Goal: Browse casually

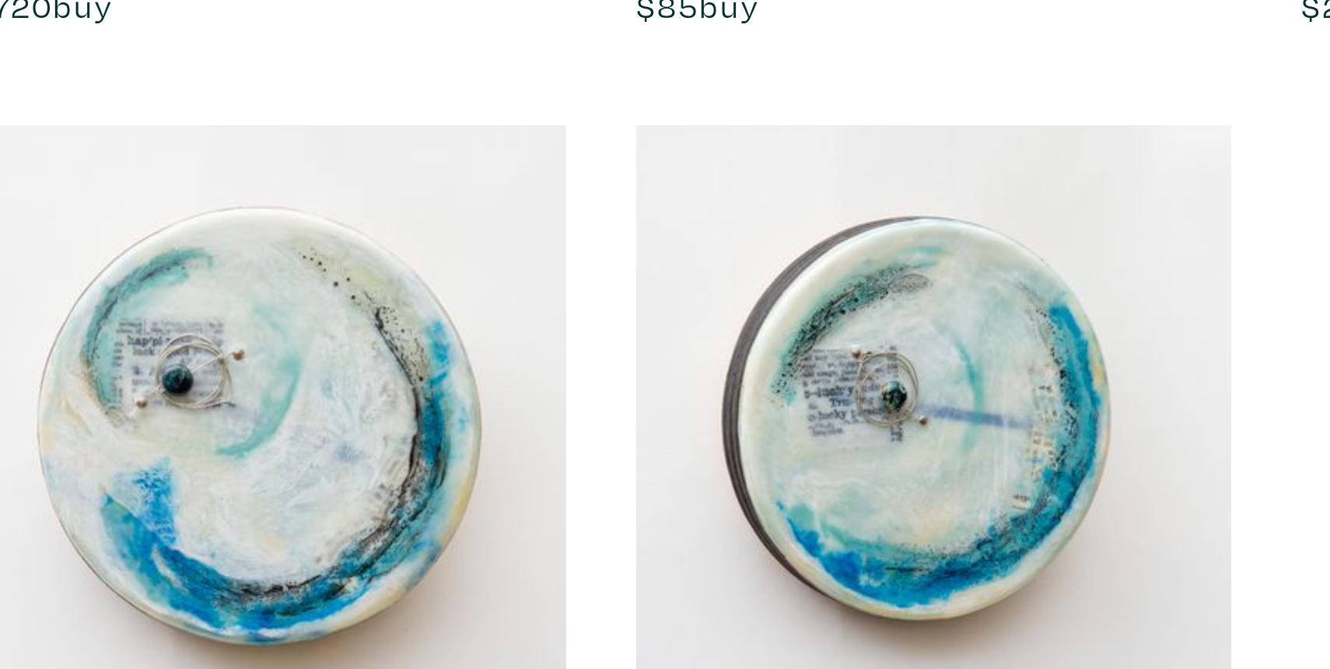
scroll to position [1394, 0]
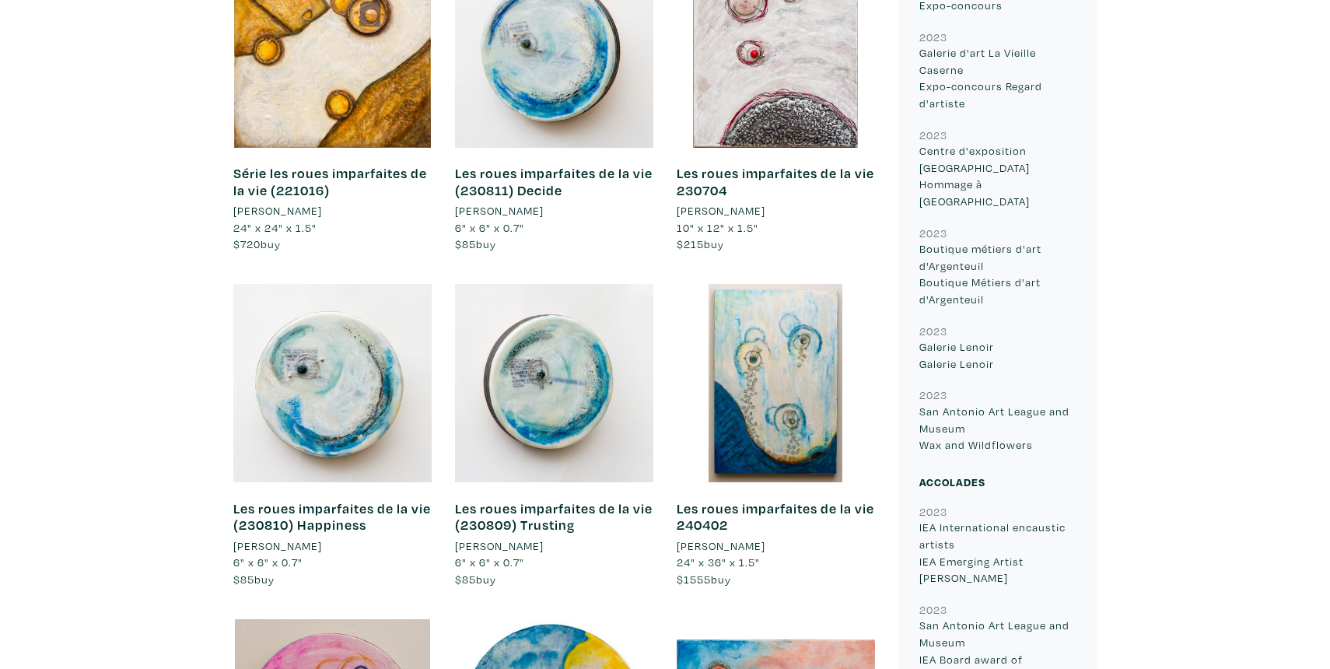
click at [760, 96] on div at bounding box center [775, 48] width 198 height 198
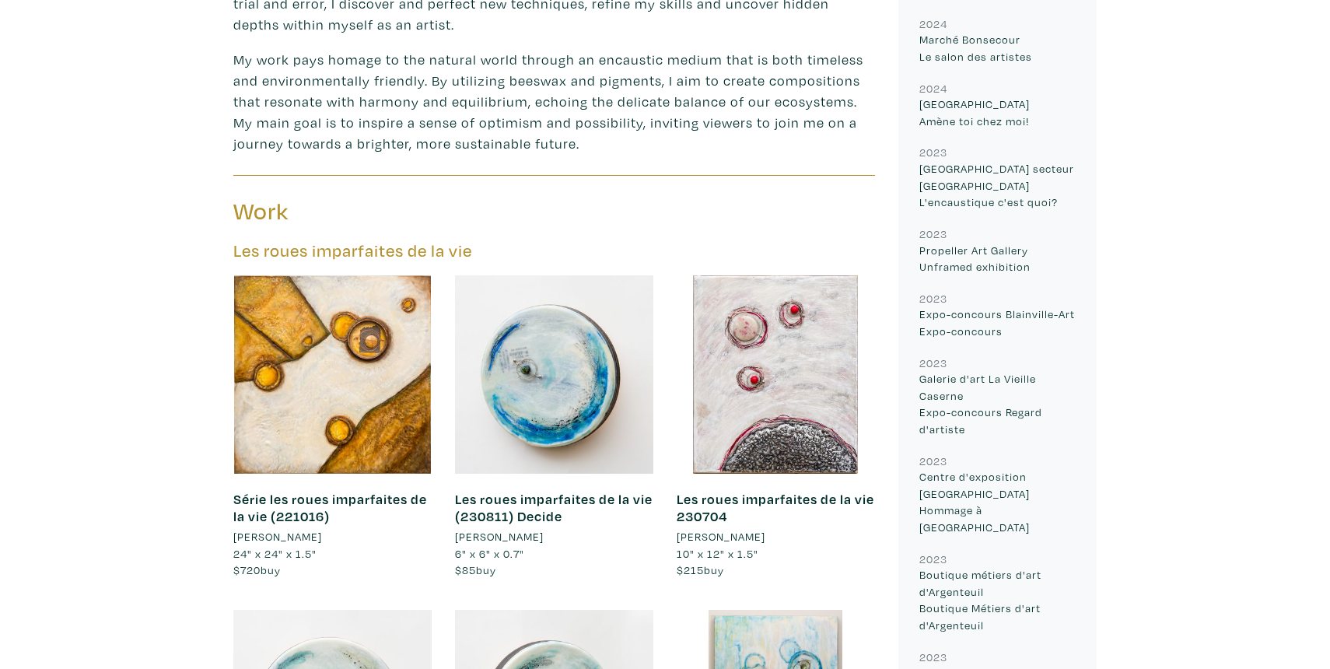
scroll to position [1064, 0]
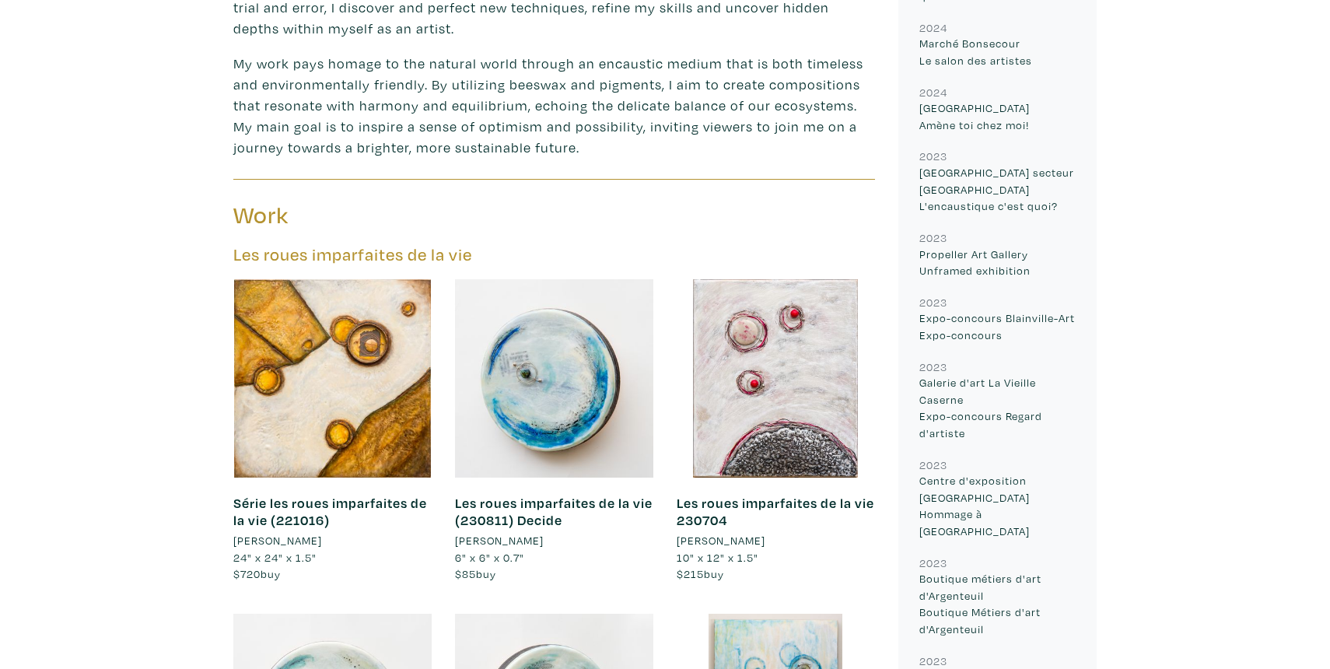
click at [484, 422] on div at bounding box center [554, 378] width 198 height 198
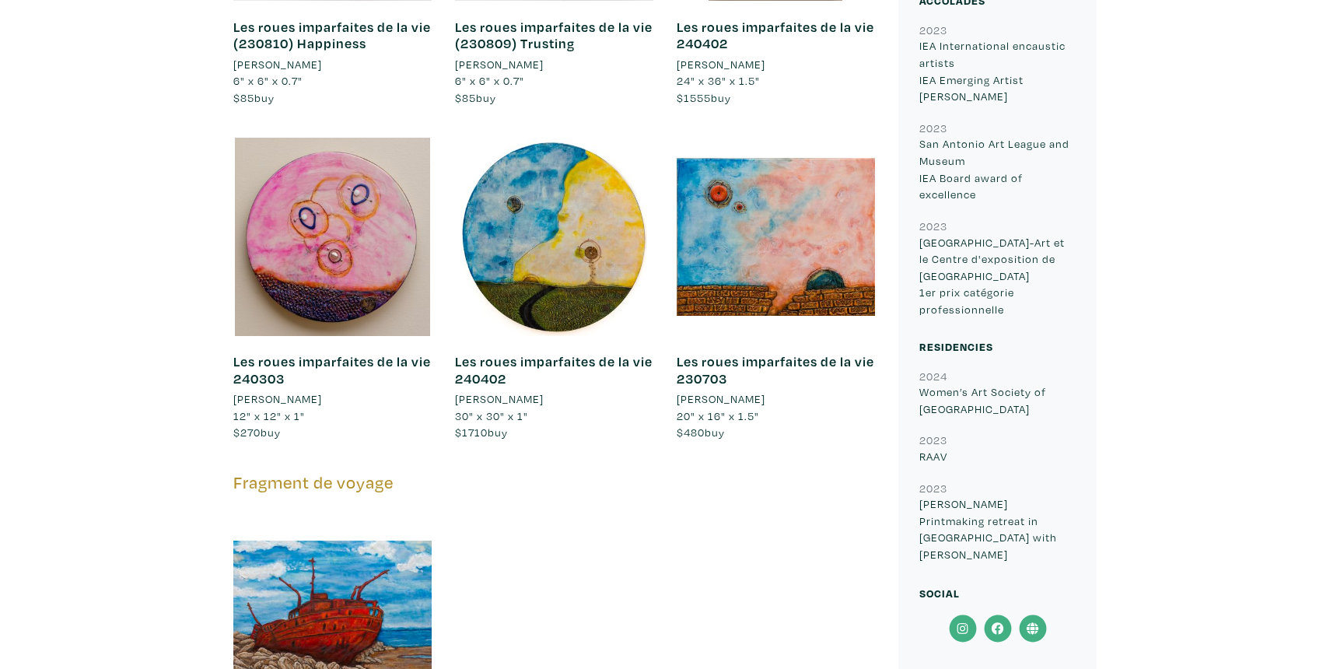
scroll to position [1879, 0]
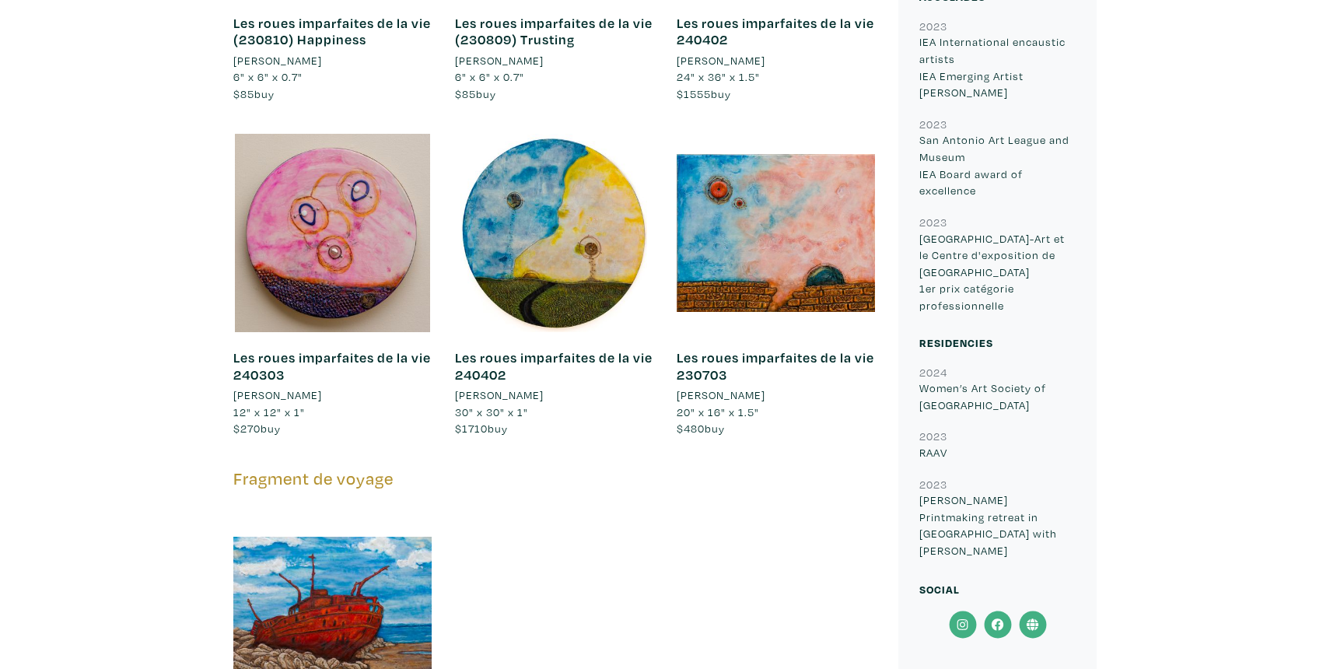
click at [298, 265] on div at bounding box center [332, 233] width 198 height 198
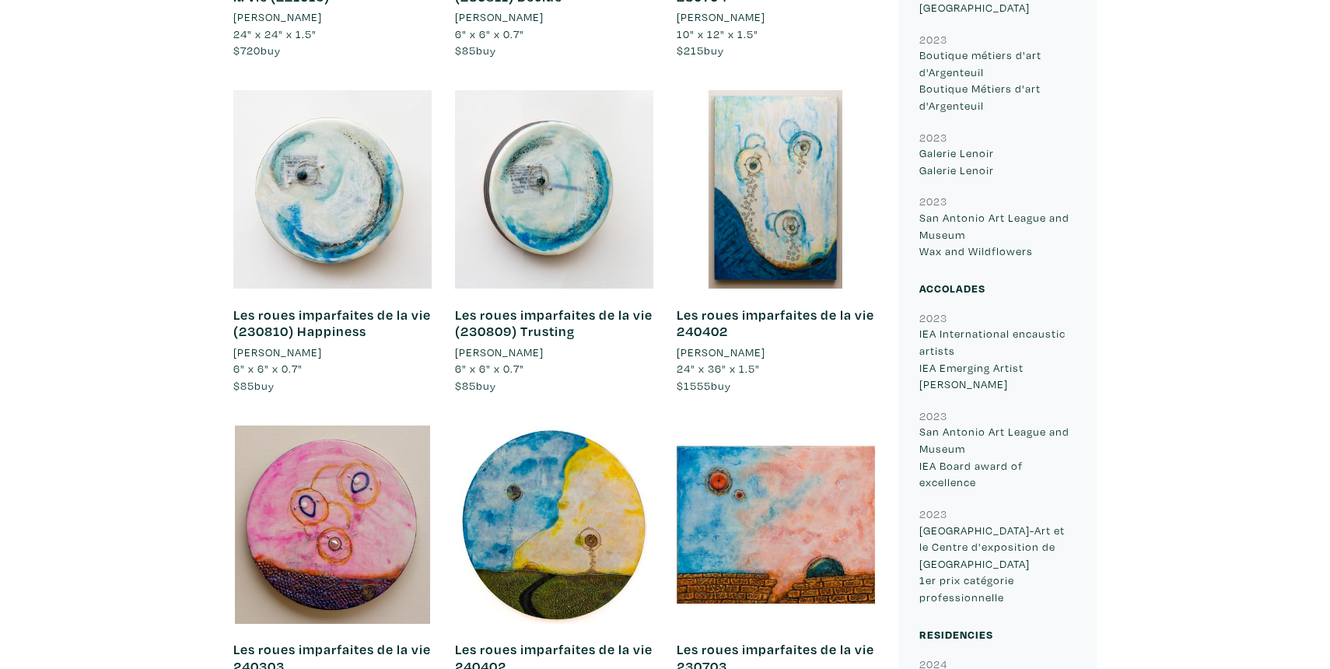
scroll to position [1600, 0]
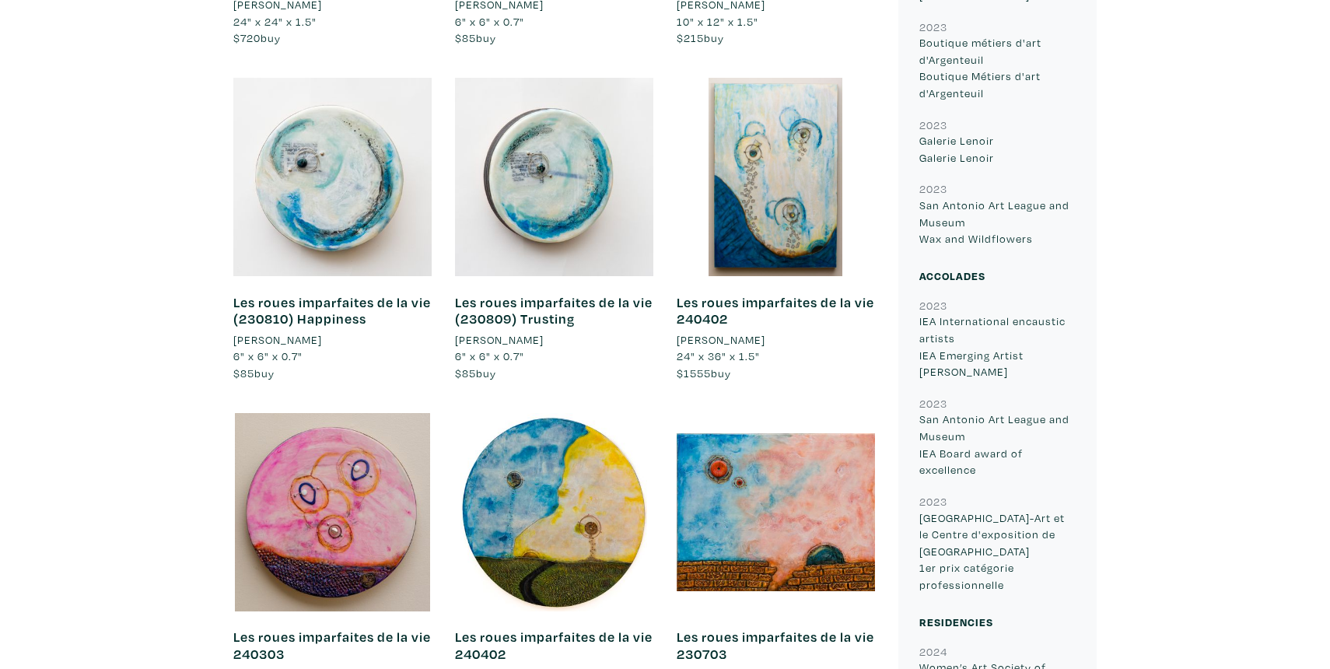
click at [818, 225] on div at bounding box center [775, 177] width 198 height 198
click at [512, 536] on div at bounding box center [554, 512] width 198 height 198
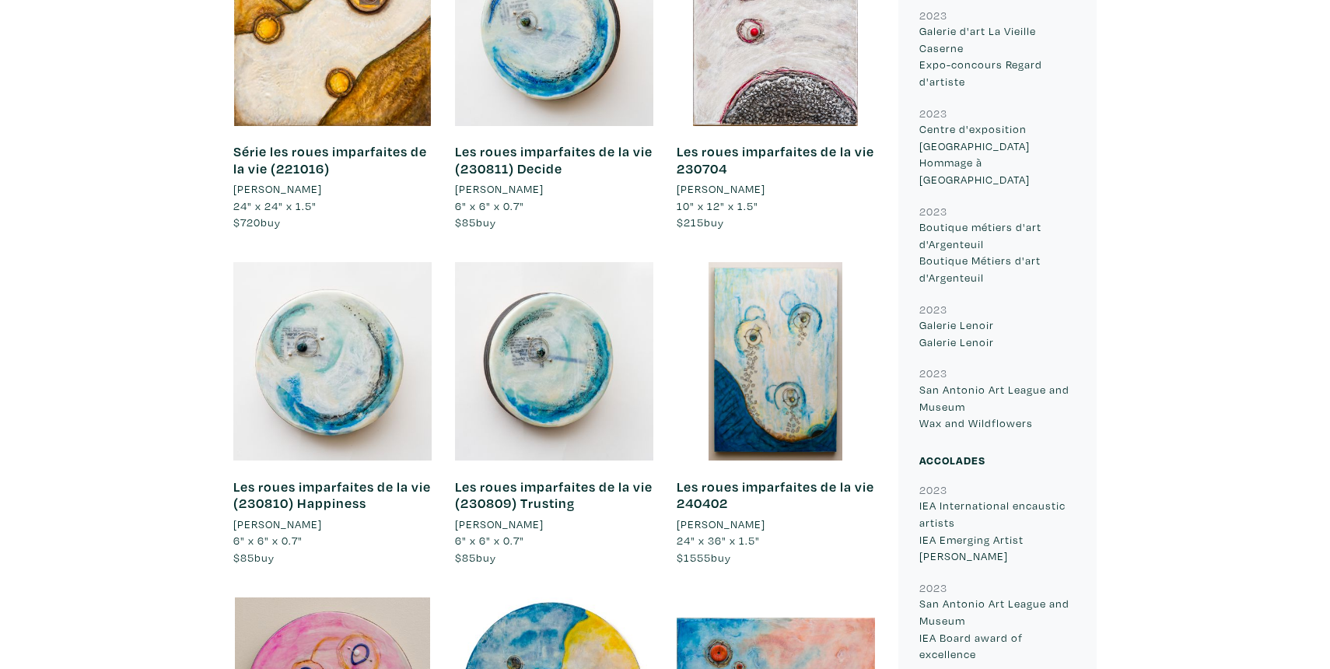
scroll to position [1402, 0]
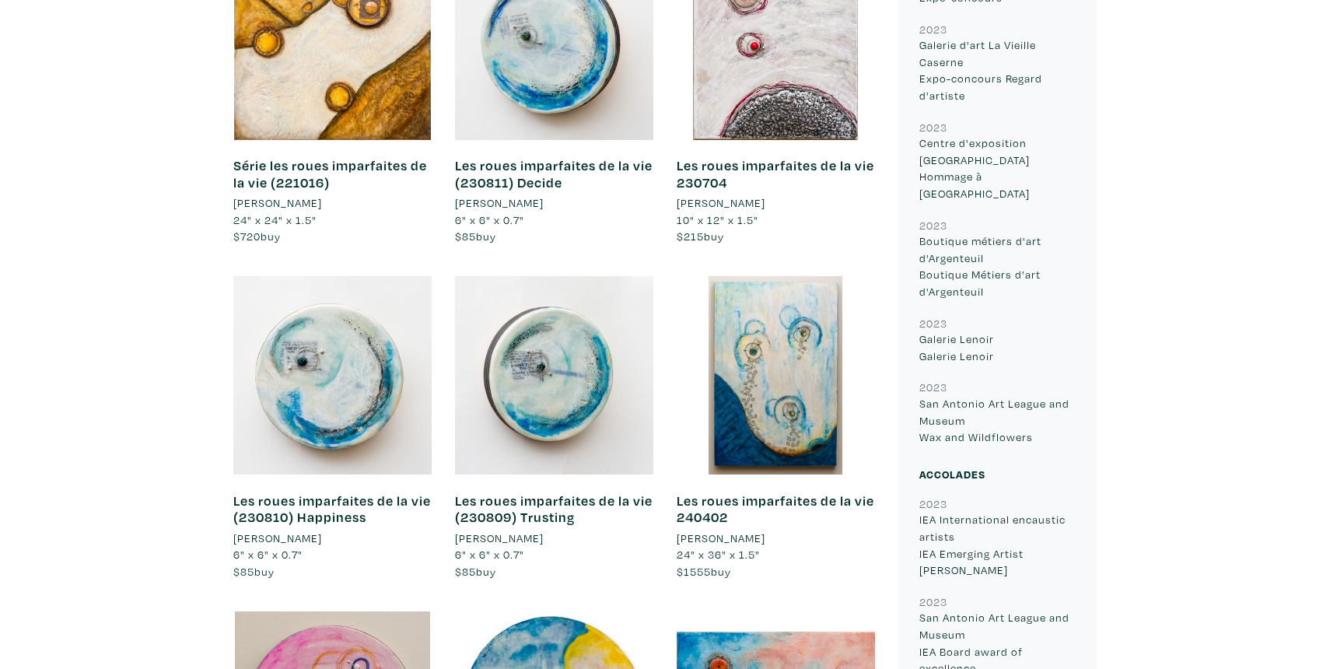
click at [953, 396] on p "San Antonio Art League and Museum Wax and Wildflowers" at bounding box center [997, 420] width 156 height 51
click at [192, 313] on div "France Benoit Artist member since 2023 MIRABEL, QC After twenty years of painti…" at bounding box center [665, 430] width 1306 height 2899
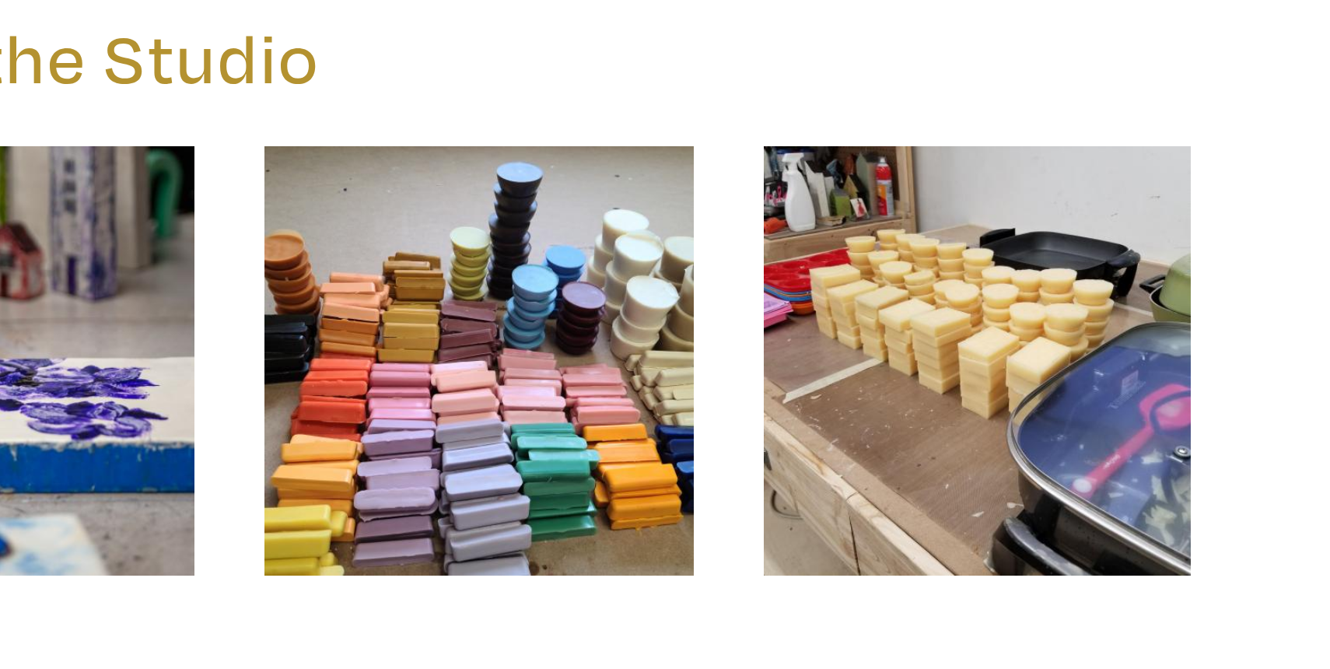
scroll to position [2553, 0]
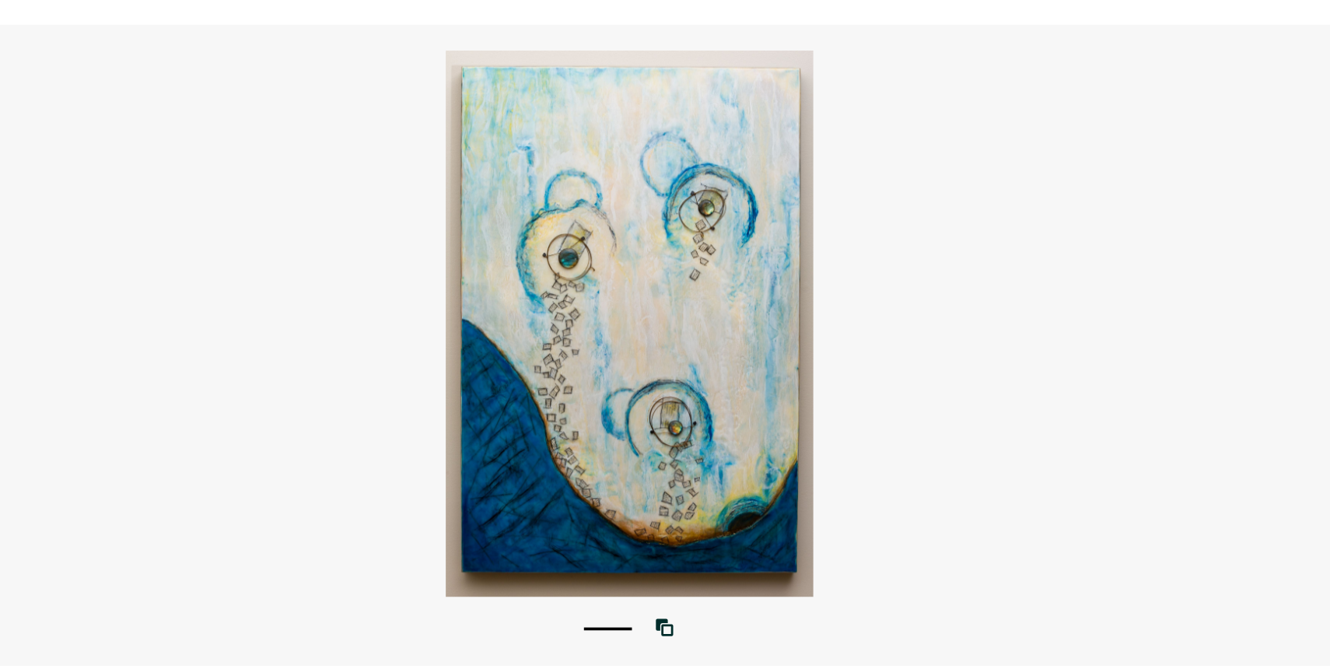
scroll to position [50, 0]
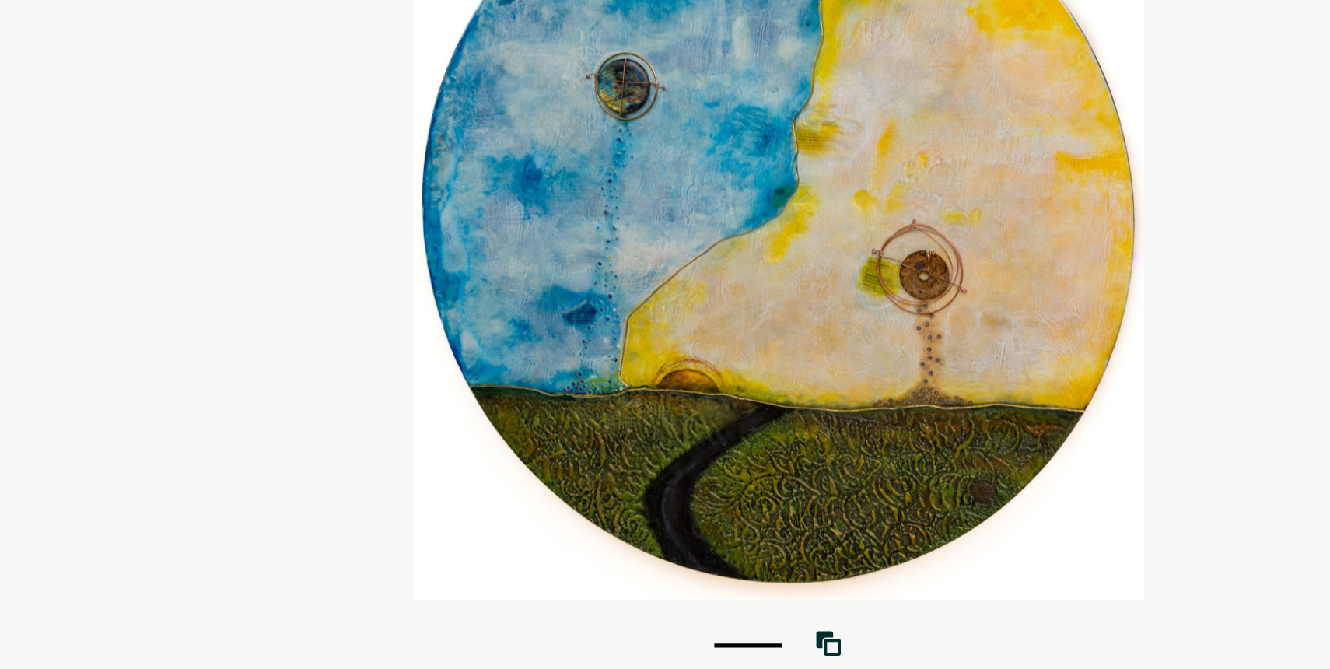
scroll to position [131, 0]
